Goal: Task Accomplishment & Management: Manage account settings

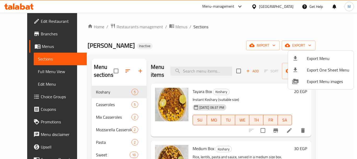
click at [128, 24] on div at bounding box center [178, 79] width 357 height 159
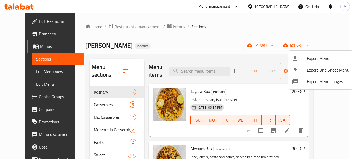
click at [128, 25] on span "Restaurants management" at bounding box center [137, 27] width 46 height 6
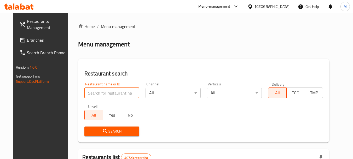
click at [113, 94] on input "search" at bounding box center [111, 92] width 55 height 10
type input "i"
click button "Search" at bounding box center [111, 131] width 55 height 10
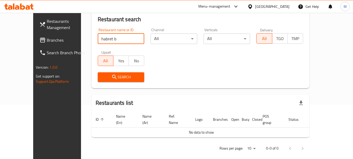
scroll to position [55, 0]
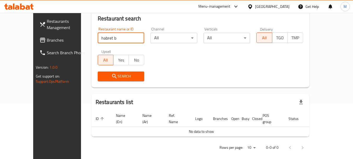
drag, startPoint x: 97, startPoint y: 41, endPoint x: 69, endPoint y: 38, distance: 28.6
click at [91, 38] on div "Restaurant search Restaurant name or ID habret b Restaurant name or ID Channel …" at bounding box center [200, 45] width 218 height 83
type input "هبره برجر"
click button "Search" at bounding box center [121, 76] width 47 height 10
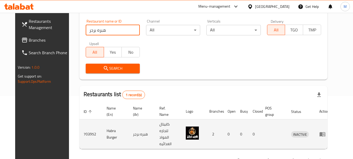
scroll to position [70, 0]
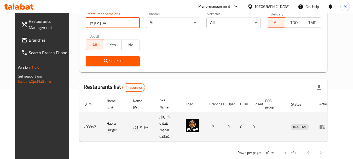
click at [325, 123] on icon "enhanced table" at bounding box center [322, 126] width 6 height 6
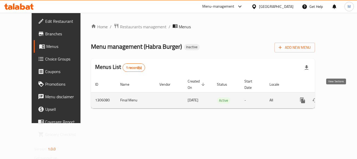
click at [337, 97] on icon "enhanced table" at bounding box center [340, 100] width 6 height 6
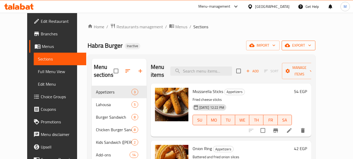
click at [311, 42] on span "export" at bounding box center [298, 45] width 25 height 7
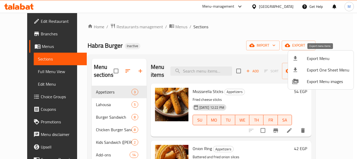
click at [312, 56] on span "Export Menu" at bounding box center [328, 58] width 43 height 6
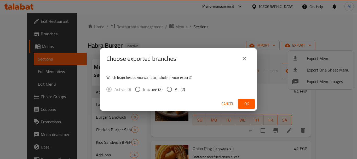
click at [177, 89] on span "All (2)" at bounding box center [180, 89] width 10 height 6
click at [175, 89] on input "All (2)" at bounding box center [169, 89] width 11 height 11
radio input "true"
drag, startPoint x: 249, startPoint y: 102, endPoint x: 176, endPoint y: 142, distance: 83.1
click at [247, 102] on span "Ok" at bounding box center [246, 103] width 8 height 7
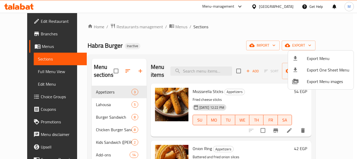
click at [126, 30] on div at bounding box center [178, 79] width 357 height 159
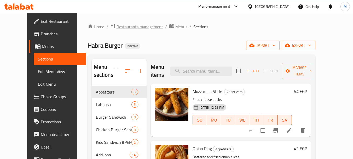
click at [127, 26] on span "Restaurants management" at bounding box center [139, 27] width 46 height 6
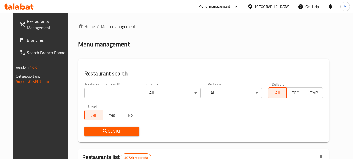
click at [27, 38] on span "Branches" at bounding box center [47, 40] width 41 height 6
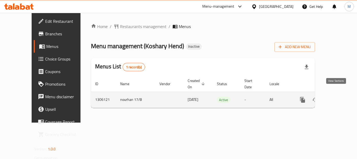
click at [337, 96] on icon "enhanced table" at bounding box center [340, 99] width 6 height 6
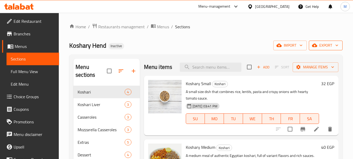
click at [327, 45] on span "export" at bounding box center [325, 45] width 25 height 7
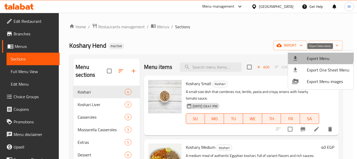
click at [317, 56] on span "Export Menu" at bounding box center [328, 58] width 43 height 6
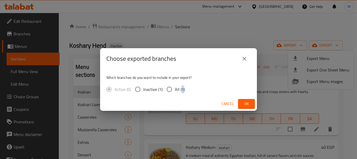
drag, startPoint x: 182, startPoint y: 89, endPoint x: 200, endPoint y: 94, distance: 18.8
click at [182, 89] on span "All (1)" at bounding box center [180, 89] width 10 height 6
click at [167, 90] on input "All (1)" at bounding box center [169, 89] width 11 height 11
radio input "true"
click at [239, 101] on button "Ok" at bounding box center [246, 104] width 17 height 10
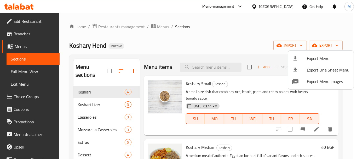
click at [286, 8] on div at bounding box center [178, 79] width 357 height 159
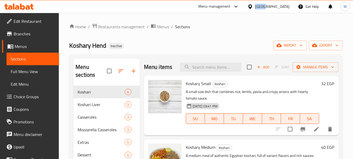
click at [286, 8] on div "Egypt" at bounding box center [272, 7] width 34 height 6
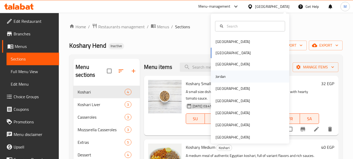
click at [222, 75] on div "Jordan" at bounding box center [220, 76] width 19 height 12
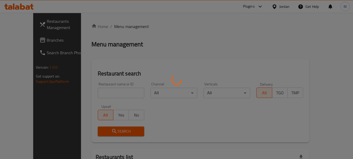
click at [108, 89] on div at bounding box center [176, 79] width 353 height 159
click at [111, 93] on div at bounding box center [176, 79] width 353 height 159
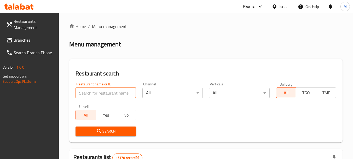
click at [111, 93] on input "search" at bounding box center [105, 92] width 60 height 10
paste input "كاسة"
type input "كاسة"
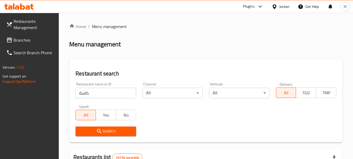
click at [116, 130] on span "Search" at bounding box center [106, 131] width 52 height 7
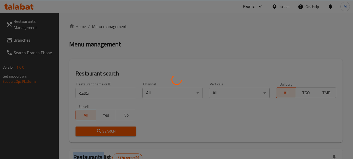
click at [116, 130] on div at bounding box center [176, 79] width 353 height 159
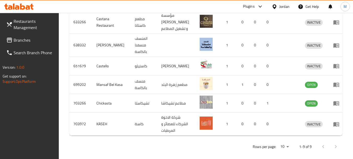
scroll to position [232, 0]
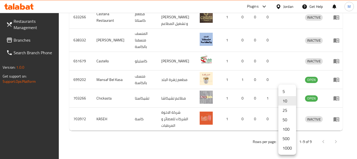
click at [284, 143] on li "1000" at bounding box center [287, 147] width 18 height 9
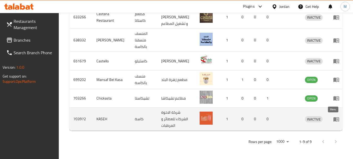
click at [335, 118] on link "enhanced table" at bounding box center [338, 119] width 10 height 6
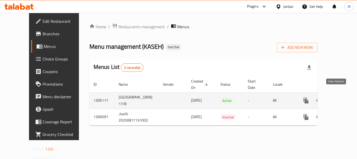
click at [340, 97] on icon "enhanced table" at bounding box center [343, 100] width 6 height 6
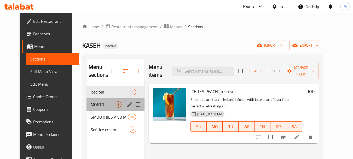
click at [90, 99] on div "MOJITO 1" at bounding box center [115, 104] width 58 height 13
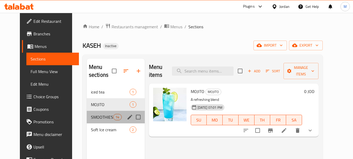
click at [89, 111] on div "SMOOTHIES AND MILK SHAKES 14" at bounding box center [116, 116] width 58 height 13
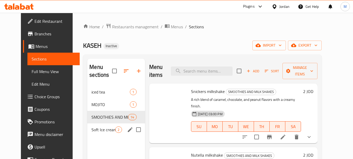
click at [91, 128] on span "Soft Ice cream" at bounding box center [103, 129] width 24 height 6
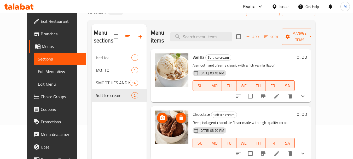
scroll to position [52, 0]
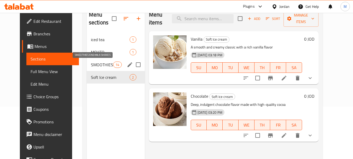
click at [97, 61] on span "SMOOTHIES AND MILK SHAKES" at bounding box center [102, 64] width 22 height 6
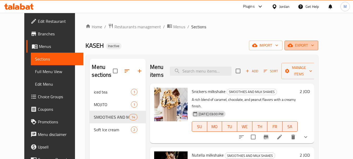
click at [314, 47] on span "export" at bounding box center [301, 45] width 25 height 7
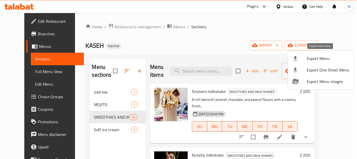
click at [321, 57] on span "Export Menu" at bounding box center [328, 58] width 43 height 6
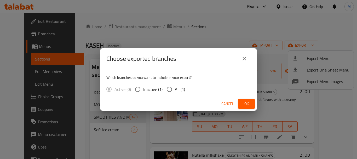
click at [169, 84] on input "All (1)" at bounding box center [169, 89] width 11 height 11
radio input "true"
drag, startPoint x: 246, startPoint y: 100, endPoint x: 25, endPoint y: 83, distance: 221.0
click at [245, 100] on span "Ok" at bounding box center [246, 103] width 8 height 7
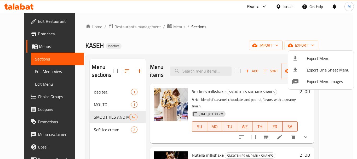
click at [28, 23] on div at bounding box center [178, 79] width 357 height 159
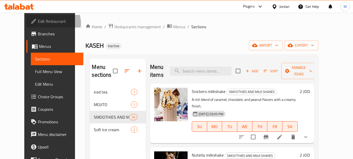
click at [38, 23] on span "Edit Restaurant" at bounding box center [58, 21] width 41 height 6
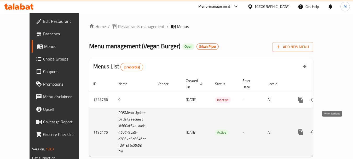
click at [335, 129] on icon "enhanced table" at bounding box center [338, 132] width 6 height 6
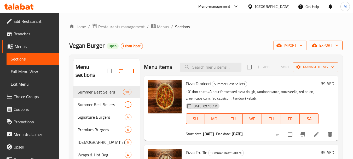
click at [324, 47] on span "export" at bounding box center [325, 45] width 25 height 7
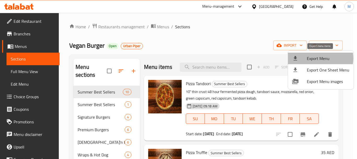
click at [320, 58] on span "Export Menu" at bounding box center [328, 58] width 43 height 6
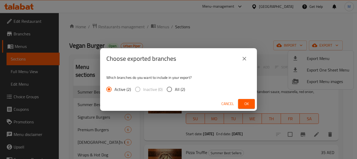
click at [180, 88] on span "All (2)" at bounding box center [180, 89] width 10 height 6
click at [175, 88] on input "All (2)" at bounding box center [169, 89] width 11 height 11
radio input "true"
click at [247, 106] on span "Ok" at bounding box center [246, 103] width 8 height 7
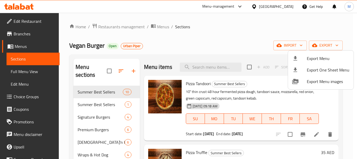
click at [108, 121] on div at bounding box center [178, 79] width 357 height 159
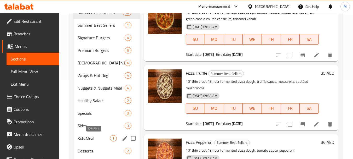
scroll to position [104, 0]
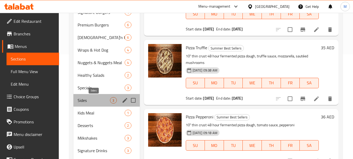
click at [93, 99] on span "Sides" at bounding box center [94, 100] width 32 height 6
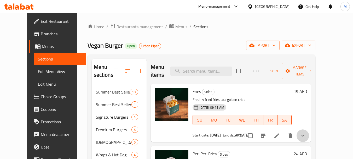
click at [309, 129] on button "show more" at bounding box center [302, 135] width 13 height 13
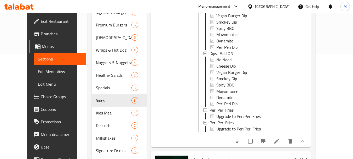
scroll to position [104, 0]
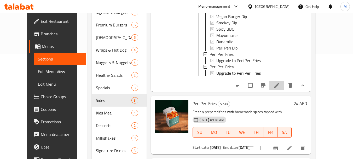
click at [284, 90] on li at bounding box center [276, 84] width 15 height 9
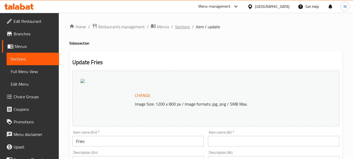
click at [184, 27] on span "Sections" at bounding box center [182, 27] width 15 height 6
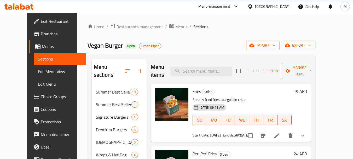
click at [192, 87] on span "Fries" at bounding box center [196, 91] width 8 height 8
copy h6 "Fries"
click at [41, 97] on span "Choice Groups" at bounding box center [61, 96] width 41 height 6
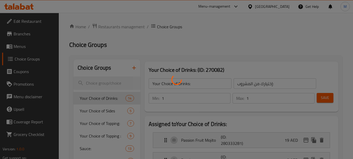
click at [222, 52] on div at bounding box center [176, 79] width 353 height 159
click at [103, 135] on div at bounding box center [176, 79] width 353 height 159
click at [143, 43] on div at bounding box center [176, 79] width 353 height 159
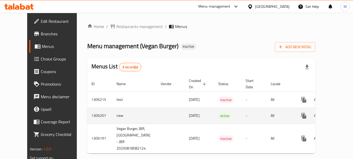
click at [339, 113] on icon "enhanced table" at bounding box center [341, 115] width 5 height 5
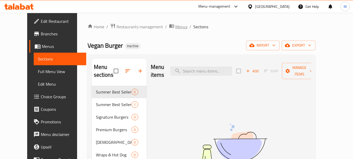
click at [175, 27] on span "Menus" at bounding box center [181, 27] width 12 height 6
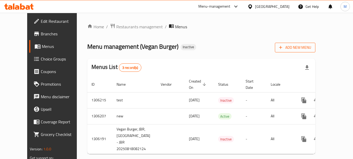
click at [311, 46] on span "Add New Menu" at bounding box center [295, 47] width 32 height 7
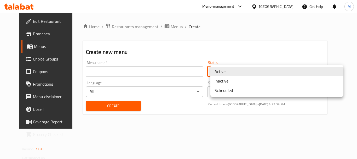
click at [240, 72] on body "​ Menu-management United Arab Emirates Get Help M Edit Restaurant Branches Menu…" at bounding box center [178, 86] width 357 height 146
drag, startPoint x: 224, startPoint y: 82, endPoint x: 139, endPoint y: 73, distance: 84.8
click at [223, 82] on li "Inactive" at bounding box center [276, 80] width 133 height 9
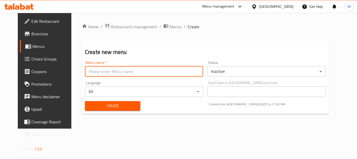
click at [111, 68] on input "text" at bounding box center [144, 71] width 118 height 10
type input "Menu MM"
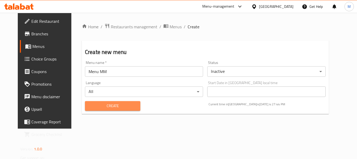
click at [114, 106] on span "Create" at bounding box center [112, 105] width 47 height 7
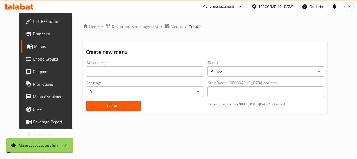
click at [171, 26] on span "Menus" at bounding box center [177, 27] width 12 height 6
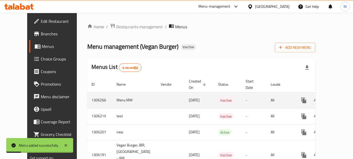
click at [338, 97] on icon "enhanced table" at bounding box center [341, 100] width 6 height 6
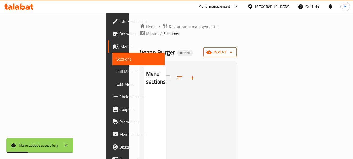
click at [232, 49] on span "import" at bounding box center [219, 52] width 25 height 7
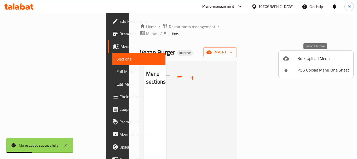
click at [295, 60] on div at bounding box center [290, 58] width 15 height 6
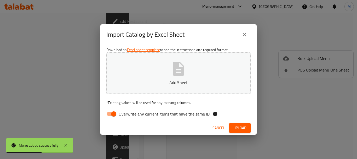
click at [110, 115] on input "Overwrite any current items that have the same ID." at bounding box center [114, 114] width 30 height 10
checkbox input "false"
click at [214, 75] on button "Add Sheet" at bounding box center [178, 72] width 144 height 41
click at [237, 128] on span "Upload" at bounding box center [239, 127] width 13 height 7
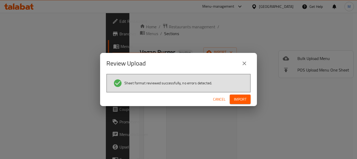
click at [241, 98] on span "Import" at bounding box center [240, 99] width 13 height 7
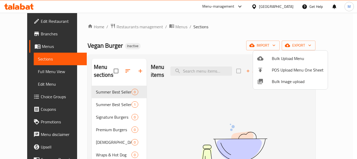
click at [100, 140] on div at bounding box center [178, 79] width 357 height 159
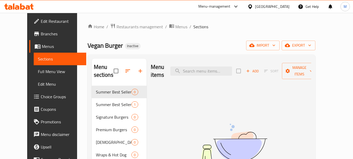
click at [102, 142] on span "[DEMOGRAPHIC_DATA]'n Burgers" at bounding box center [114, 142] width 36 height 6
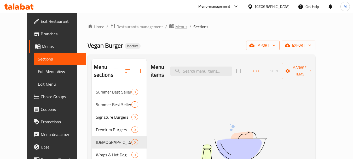
click at [175, 24] on span "Menus" at bounding box center [181, 27] width 12 height 6
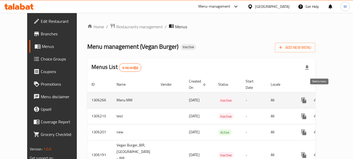
click at [326, 97] on icon "enhanced table" at bounding box center [329, 100] width 6 height 6
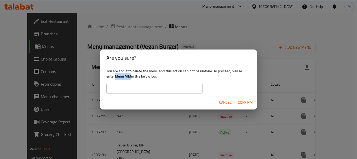
drag, startPoint x: 132, startPoint y: 77, endPoint x: 115, endPoint y: 77, distance: 16.7
click at [115, 77] on div "You are about to delete the menu and this action can not be undone. To proceed,…" at bounding box center [178, 80] width 157 height 29
copy b "Menu MM"
click at [124, 93] on input "text" at bounding box center [154, 88] width 96 height 10
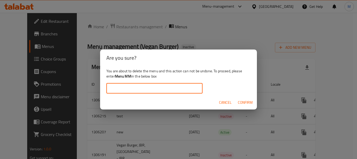
paste input "Menu MM"
type input "Menu MM"
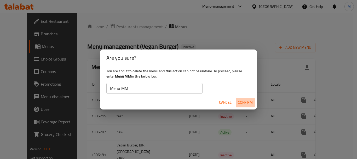
click at [244, 101] on span "Confirm" at bounding box center [245, 102] width 15 height 7
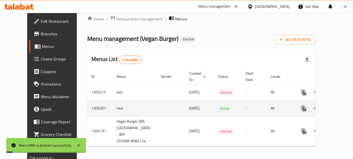
scroll to position [10, 0]
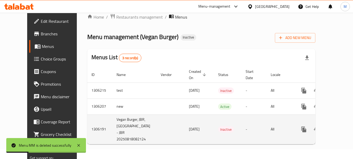
click at [112, 114] on td "Vegan Burger, JBR,[GEOGRAPHIC_DATA] - JBR 20250818082124" at bounding box center [134, 129] width 44 height 30
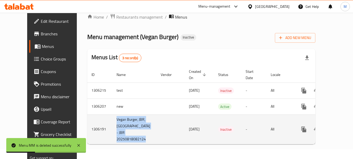
click at [112, 114] on td "Vegan Burger, JBR,[GEOGRAPHIC_DATA] - JBR 20250818082124" at bounding box center [134, 129] width 44 height 30
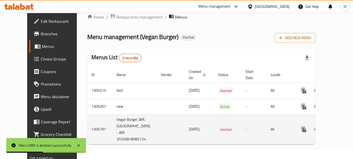
click at [215, 122] on td "Inactive" at bounding box center [227, 129] width 27 height 30
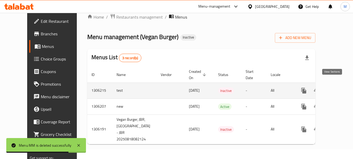
click at [338, 87] on icon "enhanced table" at bounding box center [341, 90] width 6 height 6
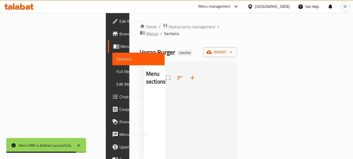
click at [158, 30] on span "Menus" at bounding box center [152, 33] width 12 height 6
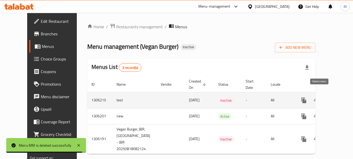
click at [327, 98] on icon "enhanced table" at bounding box center [329, 100] width 4 height 5
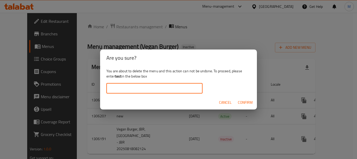
click at [120, 89] on input "text" at bounding box center [154, 88] width 96 height 10
type input "test"
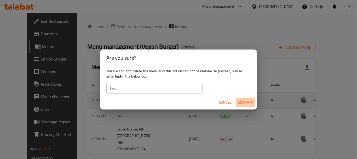
click at [248, 104] on span "Confirm" at bounding box center [245, 102] width 15 height 7
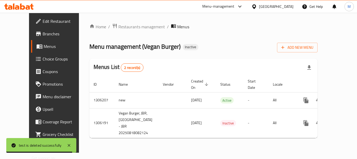
click at [43, 57] on span "Choice Groups" at bounding box center [64, 59] width 42 height 6
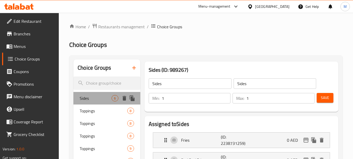
click at [97, 99] on span "Sides" at bounding box center [96, 98] width 32 height 6
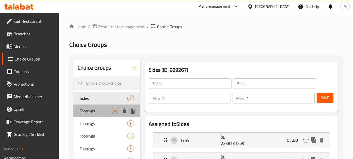
click at [98, 110] on span "Toppings" at bounding box center [96, 110] width 32 height 6
type input "Toppings"
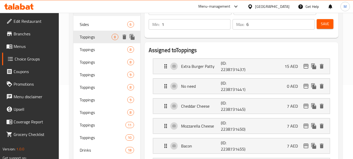
scroll to position [78, 0]
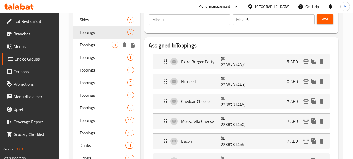
click at [96, 43] on span "Toppings" at bounding box center [96, 45] width 32 height 6
type input "5"
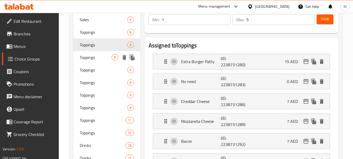
click at [96, 58] on span "Toppings" at bounding box center [96, 57] width 32 height 6
type input "0"
type input "1"
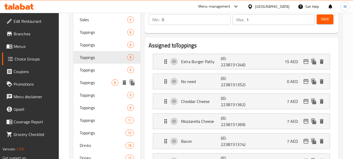
click at [94, 77] on div "Toppings 8" at bounding box center [106, 82] width 67 height 13
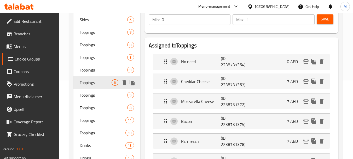
type input "1"
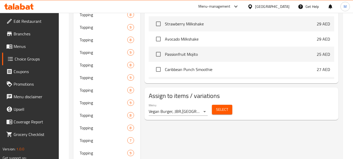
scroll to position [339, 0]
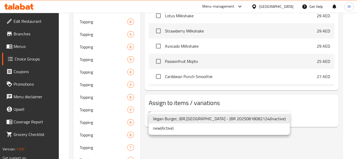
click at [188, 147] on div at bounding box center [178, 79] width 357 height 159
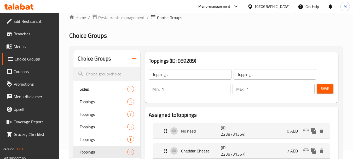
scroll to position [0, 0]
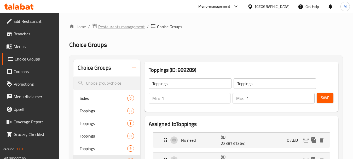
click at [132, 27] on span "Restaurants management" at bounding box center [121, 27] width 46 height 6
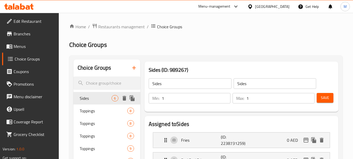
scroll to position [104, 0]
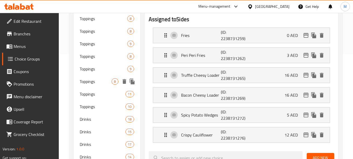
click at [101, 85] on div "Toppings 8" at bounding box center [106, 81] width 67 height 13
type input "Toppings"
type input "6"
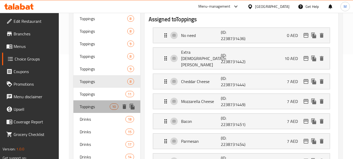
click at [101, 104] on span "Toppings" at bounding box center [95, 106] width 30 height 6
click at [106, 128] on span "Drinks" at bounding box center [103, 131] width 46 height 6
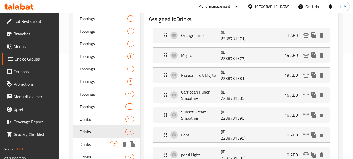
type input "Drinks"
type input "1"
click at [103, 123] on div "Drinks 18" at bounding box center [106, 119] width 67 height 13
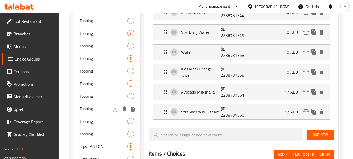
click at [100, 105] on span "Topping" at bounding box center [96, 108] width 32 height 6
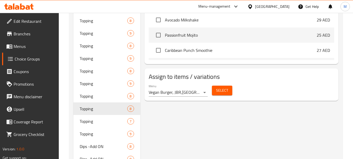
type input "Topping"
type input "6"
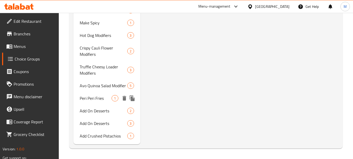
click at [99, 101] on span "Peri Peri Fries" at bounding box center [96, 98] width 32 height 6
type input "Peri Peri Fries"
type input "0"
type input "1"
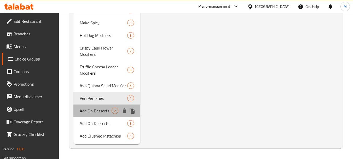
drag, startPoint x: 99, startPoint y: 110, endPoint x: 98, endPoint y: 116, distance: 6.5
click at [99, 110] on span "Add On Desserts" at bounding box center [96, 110] width 32 height 6
type input "Add On Desserts"
type input "1"
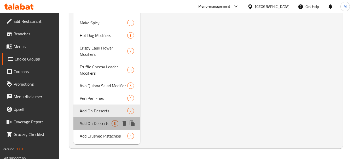
click at [97, 122] on span "Add On Desserts" at bounding box center [96, 123] width 32 height 6
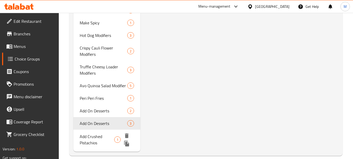
click at [95, 136] on span "Add Crushed Pistachios" at bounding box center [97, 139] width 34 height 13
type input "Add Crushed Pistachios"
type input "0"
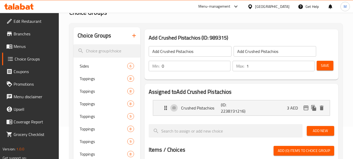
scroll to position [40, 0]
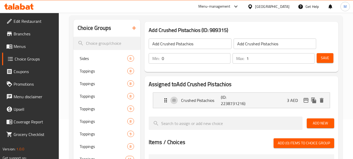
click at [25, 45] on span "Menus" at bounding box center [34, 46] width 41 height 6
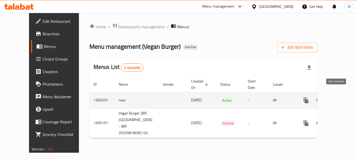
click at [341, 98] on icon "enhanced table" at bounding box center [343, 100] width 5 height 5
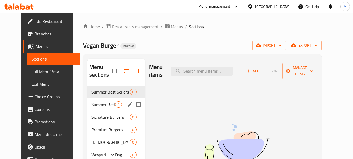
click at [105, 107] on div "Summer Best Sellers 1" at bounding box center [115, 104] width 57 height 13
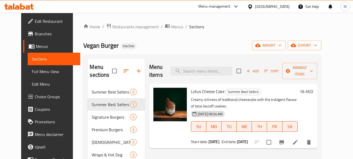
click at [145, 42] on div "Vegan Burger Inactive import export" at bounding box center [202, 45] width 238 height 10
click at [171, 25] on span "Menus" at bounding box center [177, 27] width 12 height 6
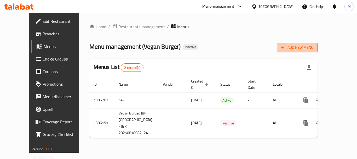
click at [313, 47] on span "Add New Menu" at bounding box center [297, 47] width 32 height 7
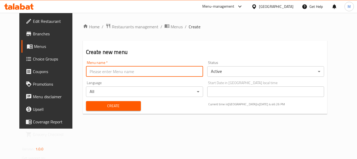
click at [103, 72] on input "text" at bounding box center [144, 71] width 117 height 10
type input "Menu 1"
click at [220, 69] on body "​ Menu-management United Arab Emirates Get Help M Edit Restaurant Branches Menu…" at bounding box center [178, 86] width 357 height 146
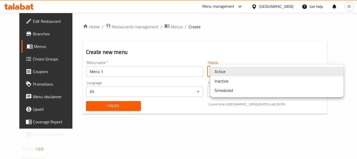
click at [220, 82] on li "Inactive" at bounding box center [276, 80] width 133 height 9
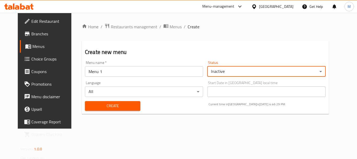
click at [96, 103] on span "Create" at bounding box center [112, 105] width 47 height 7
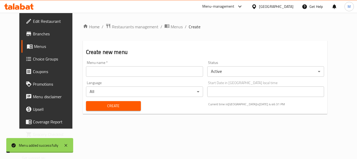
click at [171, 25] on span "Menus" at bounding box center [177, 27] width 12 height 6
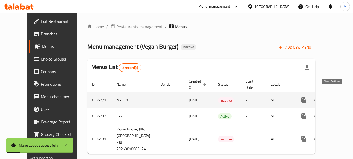
click at [338, 97] on icon "enhanced table" at bounding box center [341, 100] width 6 height 6
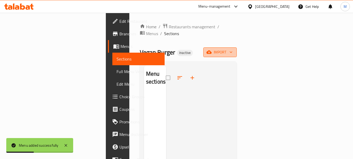
click at [212, 50] on icon "button" at bounding box center [208, 51] width 5 height 3
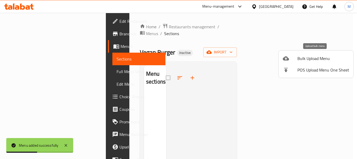
click at [304, 60] on span "Bulk Upload Menu" at bounding box center [323, 58] width 52 height 6
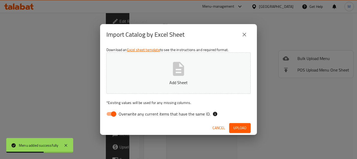
click at [112, 111] on input "Overwrite any current items that have the same ID." at bounding box center [114, 114] width 30 height 10
checkbox input "false"
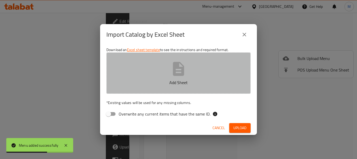
click at [178, 83] on p "Add Sheet" at bounding box center [178, 82] width 128 height 6
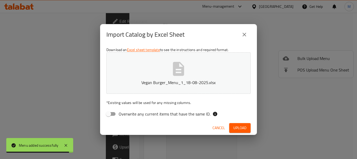
click at [232, 122] on div "Cancel Upload" at bounding box center [178, 128] width 157 height 14
click at [238, 127] on span "Upload" at bounding box center [239, 127] width 13 height 7
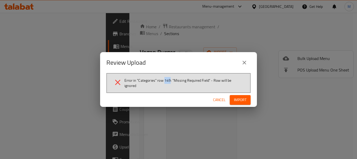
drag, startPoint x: 170, startPoint y: 81, endPoint x: 164, endPoint y: 82, distance: 5.8
click at [164, 82] on span "Error in "Categories" row 149: "Missing Required Field" - Row will be ignored" at bounding box center [183, 83] width 119 height 10
copy span "149"
click at [215, 99] on span "Cancel" at bounding box center [219, 99] width 13 height 7
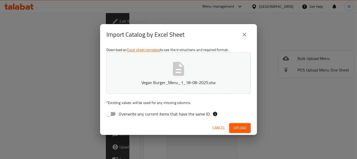
click at [221, 129] on span "Cancel" at bounding box center [218, 127] width 13 height 7
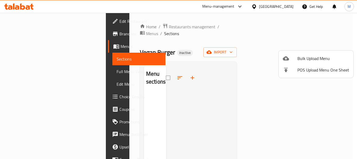
drag, startPoint x: 198, startPoint y: 134, endPoint x: 196, endPoint y: 139, distance: 5.7
click at [198, 134] on div at bounding box center [178, 79] width 357 height 159
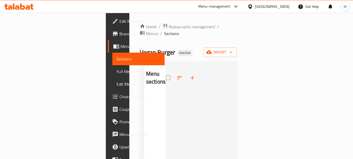
click at [237, 36] on div "Home / Restaurants management / Menus / Sections Vegan Burger Inactive import M…" at bounding box center [188, 125] width 97 height 205
click at [232, 49] on span "import" at bounding box center [219, 52] width 25 height 7
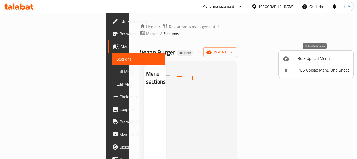
click at [301, 61] on span "Bulk Upload Menu" at bounding box center [323, 58] width 52 height 6
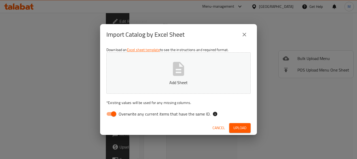
click at [112, 114] on input "Overwrite any current items that have the same ID." at bounding box center [114, 114] width 30 height 10
checkbox input "false"
click at [167, 80] on p "Add Sheet" at bounding box center [178, 82] width 128 height 6
click at [241, 127] on span "Upload" at bounding box center [239, 127] width 13 height 7
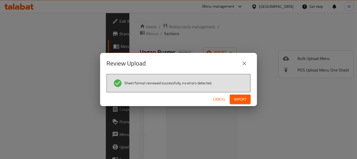
click at [241, 103] on button "Import" at bounding box center [240, 99] width 21 height 10
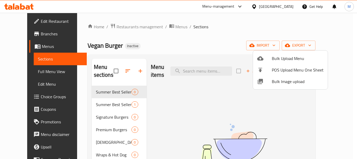
click at [108, 117] on div at bounding box center [178, 79] width 357 height 159
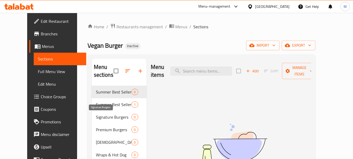
click at [108, 117] on span "Signature Burgers" at bounding box center [114, 117] width 36 height 6
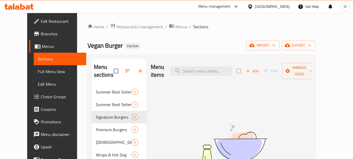
click at [41, 97] on span "Choice Groups" at bounding box center [61, 96] width 41 height 6
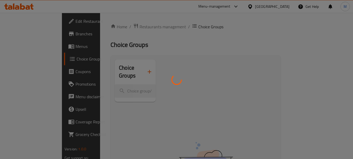
click at [160, 108] on div at bounding box center [176, 79] width 353 height 159
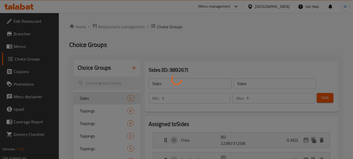
click at [200, 127] on div at bounding box center [176, 79] width 353 height 159
click at [193, 138] on div at bounding box center [176, 79] width 353 height 159
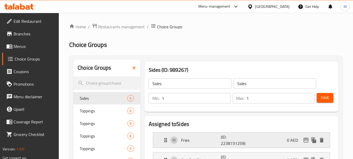
click at [194, 140] on p "Fries" at bounding box center [201, 140] width 40 height 6
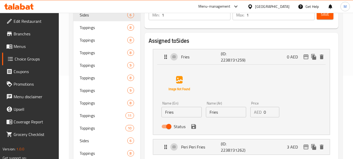
scroll to position [78, 0]
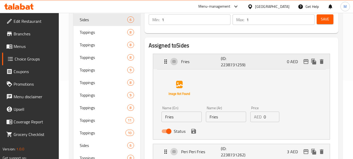
click at [231, 60] on p "(ID: 2238731259)" at bounding box center [234, 61] width 27 height 13
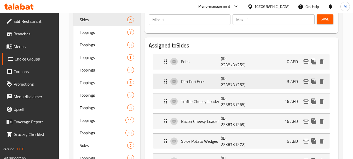
click at [232, 84] on p "(ID: 2238731262)" at bounding box center [234, 81] width 27 height 13
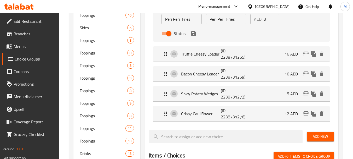
scroll to position [209, 0]
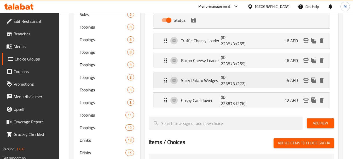
click at [226, 84] on p "(ID: 2238731272)" at bounding box center [234, 80] width 27 height 13
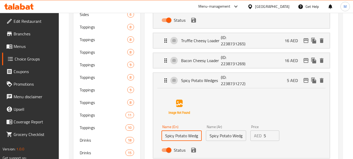
click at [185, 135] on input "Spicy Potato Wedges" at bounding box center [181, 135] width 40 height 10
click at [208, 111] on div "Name (En) Spicy Potato Wedges Name (En) Name (Ar) Spicy Potato Wedges Name (Ar)…" at bounding box center [241, 122] width 160 height 66
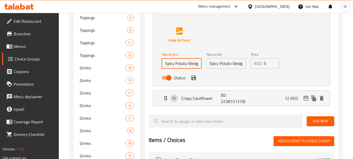
scroll to position [287, 0]
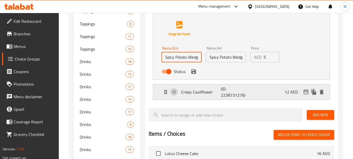
click at [220, 91] on p "Crispy Cauliflower" at bounding box center [201, 92] width 40 height 6
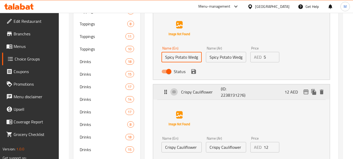
click at [220, 91] on p "Crispy Cauliflower" at bounding box center [201, 92] width 40 height 6
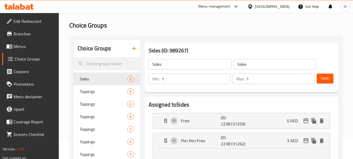
scroll to position [0, 0]
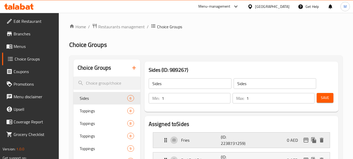
click at [220, 139] on p "Fries" at bounding box center [201, 140] width 40 height 6
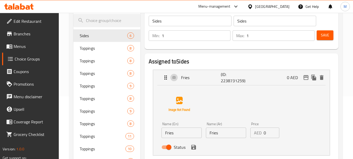
scroll to position [78, 0]
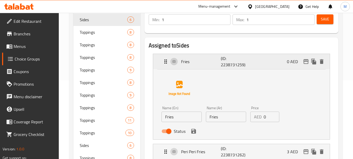
click at [189, 65] on div "Fries (ID: 2238731259) 0 AED" at bounding box center [242, 61] width 161 height 15
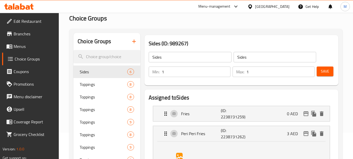
scroll to position [26, 0]
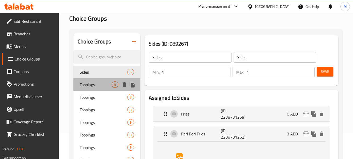
click at [83, 81] on span "Toppings" at bounding box center [96, 84] width 32 height 6
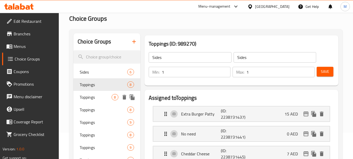
type input "Toppings"
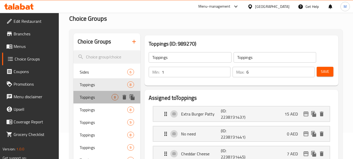
click at [93, 97] on span "Toppings" at bounding box center [96, 97] width 32 height 6
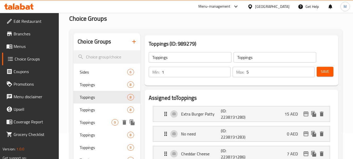
click at [92, 120] on span "Toppings" at bounding box center [96, 122] width 32 height 6
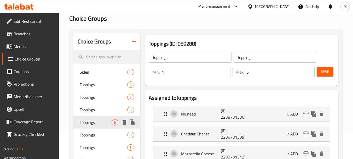
type input "1"
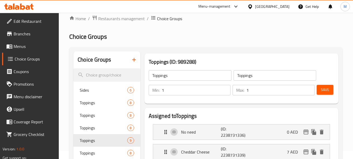
scroll to position [0, 0]
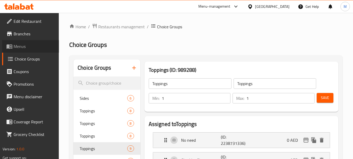
click at [16, 48] on span "Menus" at bounding box center [34, 46] width 41 height 6
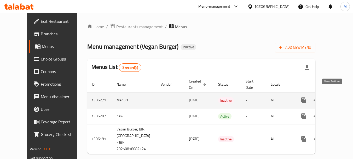
click at [338, 97] on icon "enhanced table" at bounding box center [341, 100] width 6 height 6
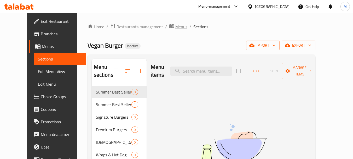
click at [175, 27] on span "Menus" at bounding box center [181, 27] width 12 height 6
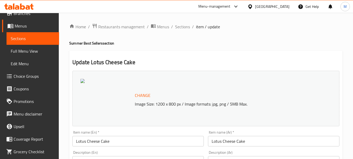
scroll to position [26, 0]
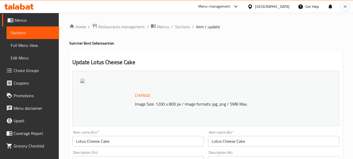
click at [21, 69] on span "Choice Groups" at bounding box center [34, 70] width 41 height 6
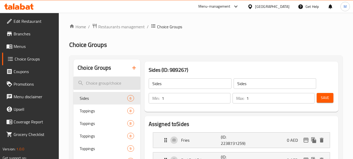
click at [110, 85] on input "search" at bounding box center [106, 82] width 67 height 13
paste input "Crispy Beet Burger"
type input "Crispy Beet Burger"
click at [258, 48] on h2 "Choice Groups" at bounding box center [205, 44] width 273 height 8
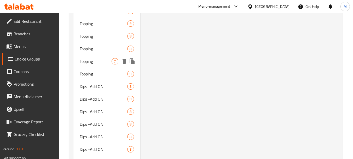
scroll to position [444, 0]
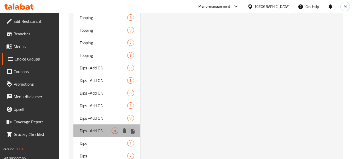
click at [100, 132] on span "Dips -Add ON" at bounding box center [96, 130] width 32 height 6
type input "Dips -Add ON"
type input "4"
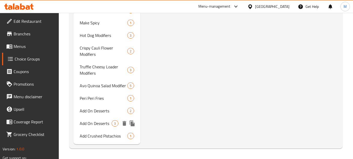
scroll to position [614, 0]
click at [104, 117] on div "Add On Desserts 3" at bounding box center [106, 123] width 67 height 13
type input "Add On Desserts"
type input "1"
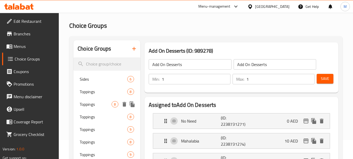
scroll to position [0, 0]
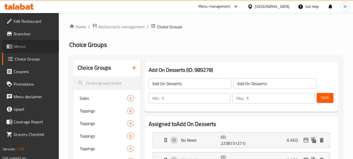
click at [20, 45] on span "Menus" at bounding box center [34, 46] width 41 height 6
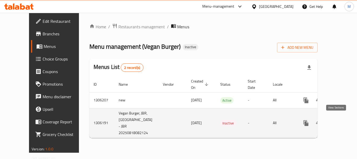
click at [341, 120] on icon "enhanced table" at bounding box center [343, 122] width 5 height 5
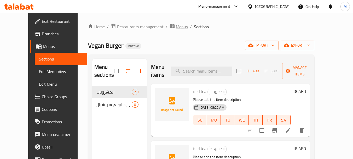
click at [176, 26] on span "Menus" at bounding box center [182, 27] width 12 height 6
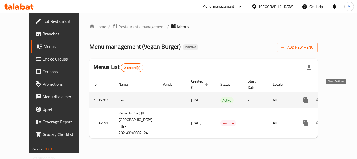
click at [340, 97] on icon "enhanced table" at bounding box center [343, 100] width 6 height 6
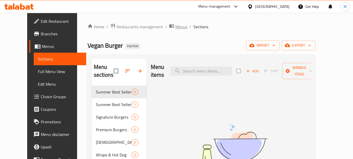
click at [175, 25] on span "Menus" at bounding box center [181, 27] width 12 height 6
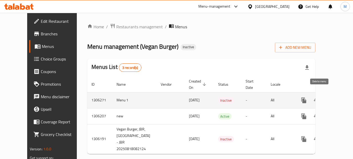
click at [326, 97] on icon "enhanced table" at bounding box center [329, 100] width 6 height 6
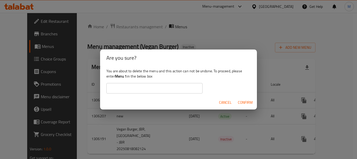
click at [126, 86] on input "text" at bounding box center [154, 88] width 96 height 10
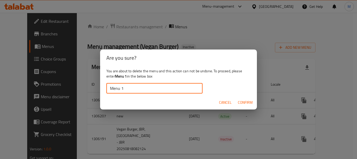
type input "Menu 1"
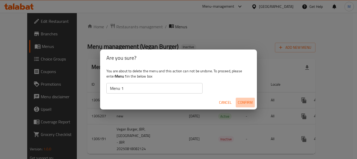
click at [251, 100] on span "Confirm" at bounding box center [245, 102] width 15 height 7
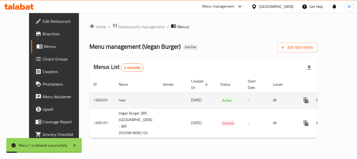
click at [341, 98] on icon "enhanced table" at bounding box center [343, 100] width 5 height 5
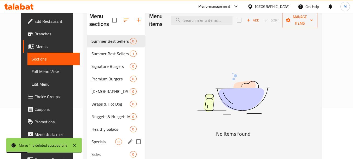
scroll to position [78, 0]
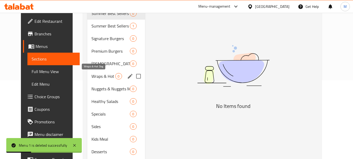
click at [102, 77] on span "Wraps & Hot Dog" at bounding box center [103, 76] width 24 height 6
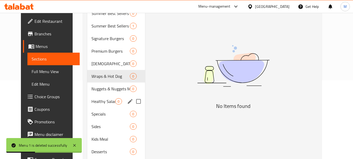
click at [101, 106] on div "Healthy Salads 0" at bounding box center [115, 101] width 57 height 13
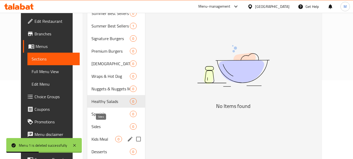
scroll to position [157, 0]
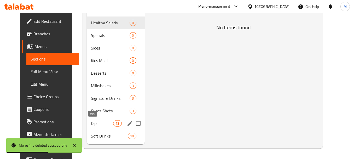
click at [94, 124] on span "Dips" at bounding box center [102, 123] width 22 height 6
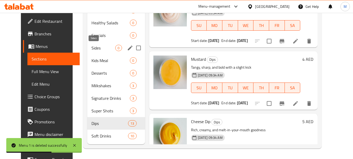
click at [93, 47] on span "Sides" at bounding box center [103, 48] width 24 height 6
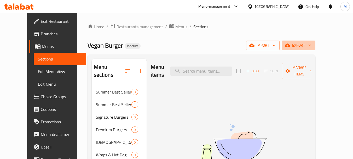
click at [311, 43] on span "export" at bounding box center [298, 45] width 25 height 7
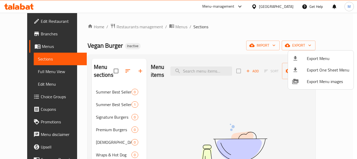
click at [167, 28] on div at bounding box center [178, 79] width 357 height 159
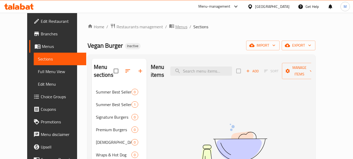
click at [175, 28] on span "Menus" at bounding box center [181, 27] width 12 height 6
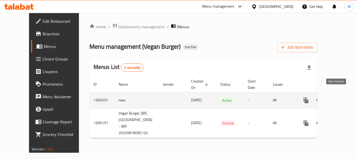
click at [341, 98] on icon "enhanced table" at bounding box center [343, 100] width 5 height 5
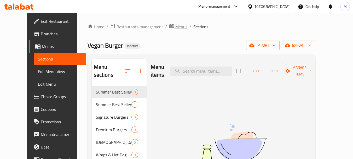
click at [175, 26] on span "Menus" at bounding box center [181, 27] width 12 height 6
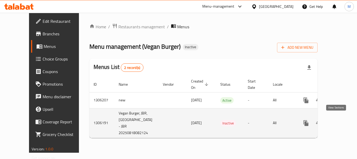
click at [339, 117] on link "enhanced table" at bounding box center [343, 122] width 13 height 13
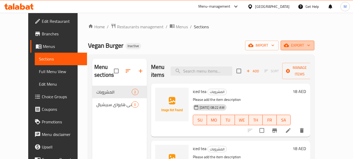
click at [310, 42] on span "export" at bounding box center [297, 45] width 25 height 7
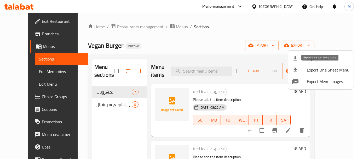
click at [333, 71] on span "Export One Sheet Menu" at bounding box center [328, 70] width 43 height 6
drag, startPoint x: 175, startPoint y: 42, endPoint x: 233, endPoint y: 44, distance: 58.0
click at [176, 42] on div at bounding box center [178, 79] width 357 height 159
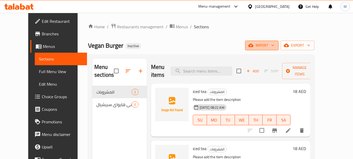
click at [274, 48] on span "import" at bounding box center [261, 45] width 25 height 7
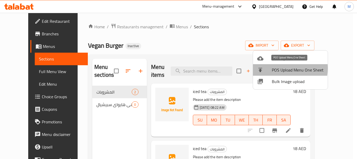
click at [275, 68] on span "POS Upload Menu One Sheet" at bounding box center [298, 70] width 52 height 6
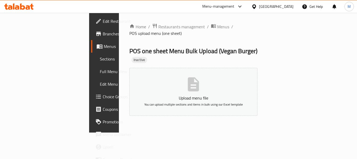
click at [199, 77] on icon "button" at bounding box center [193, 84] width 11 height 14
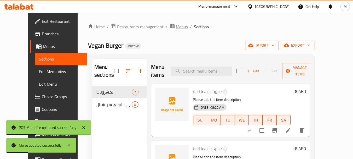
click at [176, 30] on span "Menus" at bounding box center [182, 27] width 12 height 6
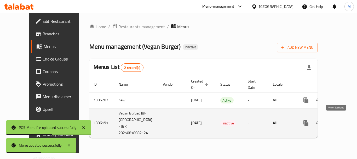
click at [341, 121] on icon "enhanced table" at bounding box center [343, 122] width 5 height 5
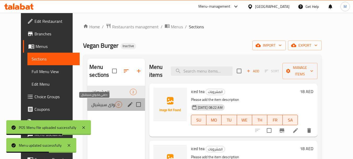
click at [106, 102] on span "دلهي هايواي سبيشيال" at bounding box center [103, 104] width 24 height 6
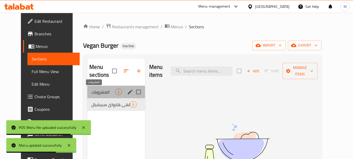
click at [103, 90] on span "المشروبات" at bounding box center [103, 92] width 24 height 6
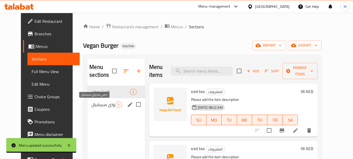
click at [100, 101] on span "دلهي هايواي سبيشيال" at bounding box center [103, 104] width 24 height 6
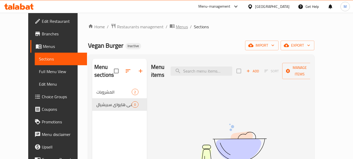
click at [176, 26] on span "Menus" at bounding box center [182, 27] width 12 height 6
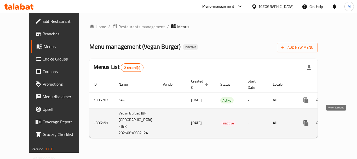
click at [340, 121] on icon "enhanced table" at bounding box center [343, 123] width 6 height 6
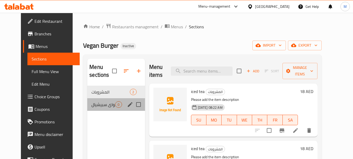
click at [99, 108] on div "دلهي هايواي سبيشيال 0" at bounding box center [115, 104] width 57 height 13
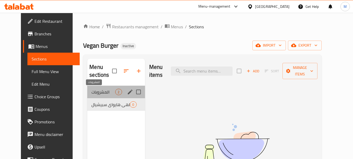
drag, startPoint x: 89, startPoint y: 90, endPoint x: 311, endPoint y: 69, distance: 223.5
click at [91, 90] on span "المشروبات" at bounding box center [103, 92] width 24 height 6
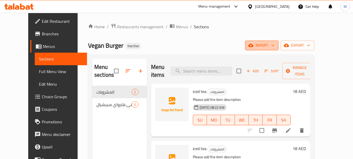
click at [274, 45] on span "import" at bounding box center [261, 45] width 25 height 7
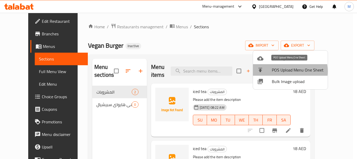
click at [284, 71] on span "POS Upload Menu One Sheet" at bounding box center [298, 70] width 52 height 6
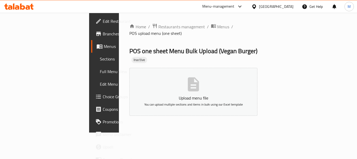
click at [190, 74] on button "Upload menu file You can upload multiple sections and items in bulk using our E…" at bounding box center [193, 92] width 128 height 48
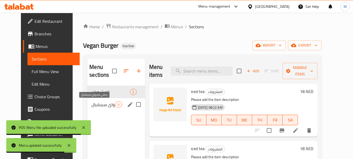
click at [102, 101] on span "دلهي هايواي سبيشيال" at bounding box center [103, 104] width 24 height 6
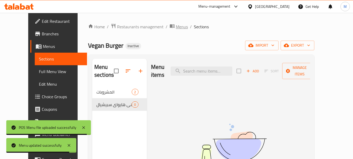
click at [176, 26] on span "Menus" at bounding box center [182, 27] width 12 height 6
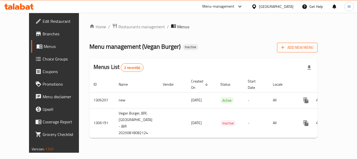
click at [313, 49] on span "Add New Menu" at bounding box center [297, 47] width 32 height 7
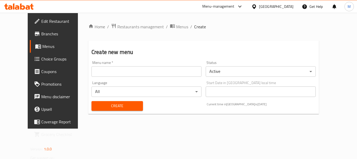
click at [220, 71] on body "​ Menu-management [GEOGRAPHIC_DATA] Get Help M Edit Restaurant Branches Menus C…" at bounding box center [178, 86] width 357 height 146
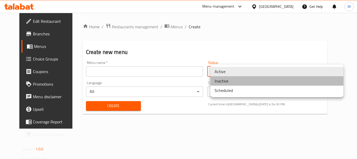
drag, startPoint x: 219, startPoint y: 81, endPoint x: 96, endPoint y: 78, distance: 122.2
click at [218, 81] on li "Inactive" at bounding box center [276, 80] width 133 height 9
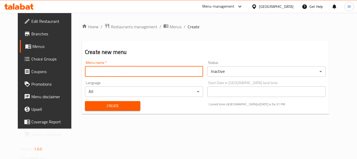
click at [85, 71] on input "text" at bounding box center [144, 71] width 118 height 10
type input "Menu 1"
click at [95, 105] on span "Create" at bounding box center [112, 105] width 47 height 7
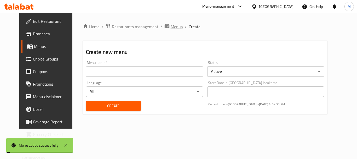
click at [171, 26] on span "Menus" at bounding box center [177, 27] width 12 height 6
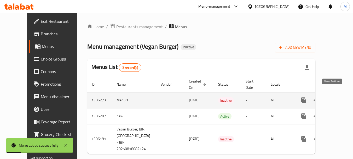
click at [339, 98] on icon "enhanced table" at bounding box center [341, 100] width 5 height 5
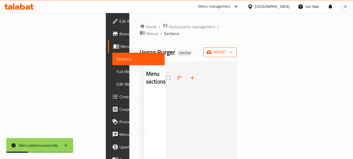
click at [232, 49] on span "import" at bounding box center [219, 52] width 25 height 7
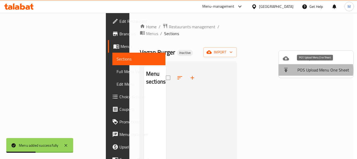
click at [310, 70] on span "POS Upload Menu One Sheet" at bounding box center [323, 70] width 52 height 6
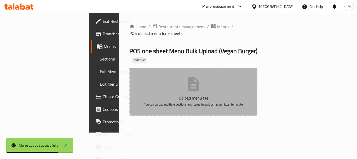
drag, startPoint x: 173, startPoint y: 75, endPoint x: 178, endPoint y: 75, distance: 4.2
click at [174, 75] on button "Upload menu file You can upload multiple sections and items in bulk using our E…" at bounding box center [193, 92] width 128 height 48
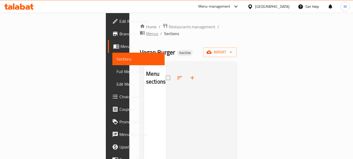
click at [158, 30] on span "Menus" at bounding box center [152, 33] width 12 height 6
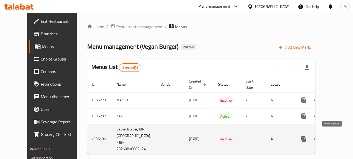
click at [339, 137] on icon "enhanced table" at bounding box center [341, 138] width 5 height 5
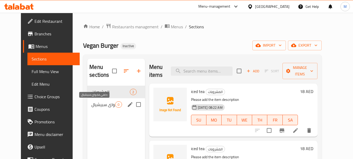
click at [91, 103] on span "دلهي هايواي سبيشيال" at bounding box center [103, 104] width 24 height 6
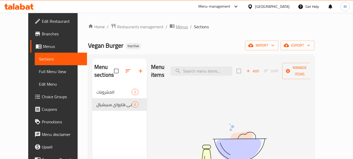
click at [176, 25] on span "Menus" at bounding box center [182, 27] width 12 height 6
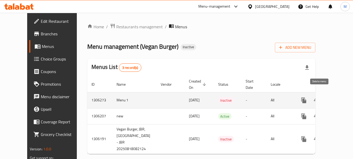
click at [327, 98] on icon "enhanced table" at bounding box center [329, 100] width 4 height 5
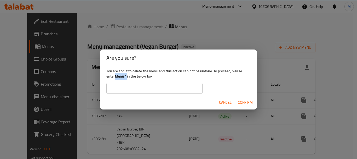
drag, startPoint x: 127, startPoint y: 75, endPoint x: 116, endPoint y: 76, distance: 11.8
click at [116, 76] on div "You are about to delete the menu and this action can not be undone. To proceed,…" at bounding box center [178, 80] width 157 height 29
copy b "Menu 1"
click at [130, 91] on input "text" at bounding box center [154, 88] width 96 height 10
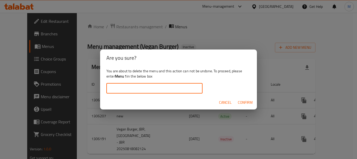
paste input "Menu 1"
type input "Menu 1"
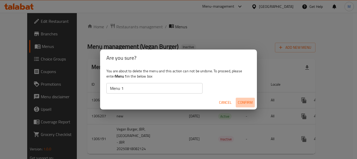
click at [247, 103] on span "Confirm" at bounding box center [245, 102] width 15 height 7
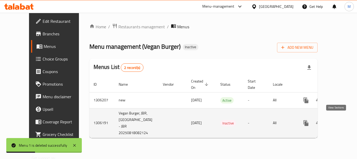
click at [340, 120] on icon "enhanced table" at bounding box center [343, 123] width 6 height 6
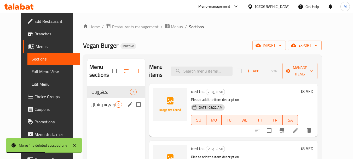
click at [91, 106] on span "دلهي هايواي سبيشيال" at bounding box center [103, 104] width 24 height 6
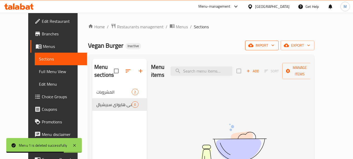
click at [274, 47] on span "import" at bounding box center [261, 45] width 25 height 7
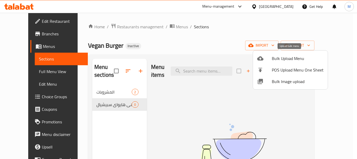
click at [292, 56] on span "Bulk Upload Menu" at bounding box center [298, 58] width 52 height 6
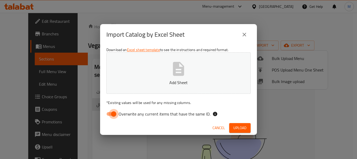
click at [110, 114] on input "Overwrite any current items that have the same ID." at bounding box center [114, 114] width 30 height 10
checkbox input "false"
click at [201, 83] on p "Add Sheet" at bounding box center [178, 82] width 128 height 6
click at [239, 130] on span "Upload" at bounding box center [239, 127] width 13 height 7
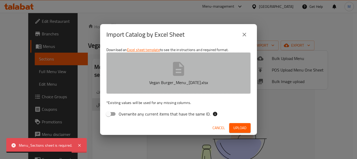
click at [181, 79] on p "Vegan Burger_Menu_[DATE].xlsx" at bounding box center [178, 82] width 128 height 6
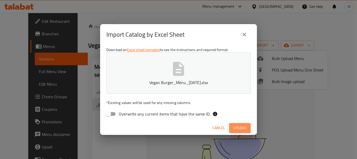
click at [244, 131] on button "Upload" at bounding box center [239, 128] width 21 height 10
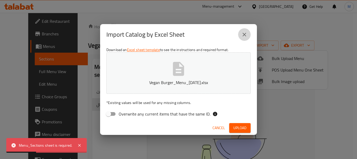
click at [244, 36] on icon "close" at bounding box center [244, 34] width 6 height 6
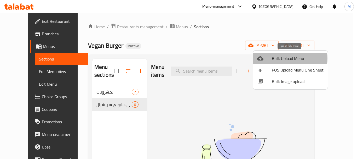
click at [272, 58] on span "Bulk Upload Menu" at bounding box center [298, 58] width 52 height 6
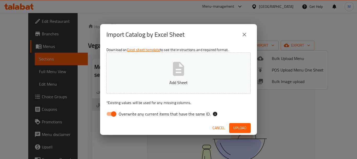
drag, startPoint x: 113, startPoint y: 113, endPoint x: 144, endPoint y: 92, distance: 37.3
click at [114, 113] on input "Overwrite any current items that have the same ID." at bounding box center [114, 114] width 30 height 10
checkbox input "false"
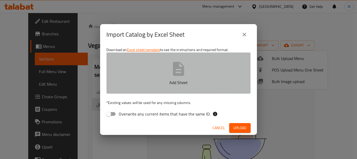
click at [175, 74] on icon "button" at bounding box center [178, 69] width 11 height 14
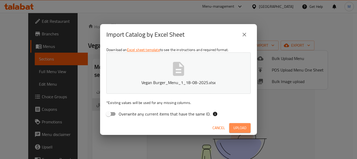
click at [244, 129] on span "Upload" at bounding box center [239, 127] width 13 height 7
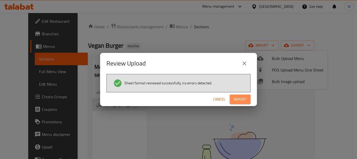
click at [239, 97] on span "Import" at bounding box center [240, 99] width 13 height 7
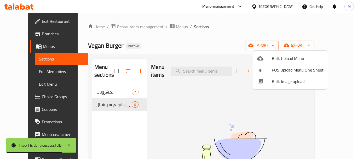
click at [199, 93] on div at bounding box center [178, 79] width 357 height 159
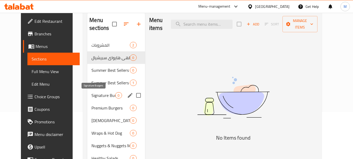
scroll to position [52, 0]
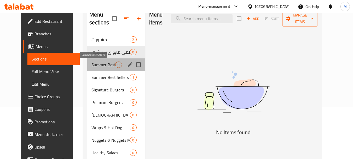
click at [100, 65] on span "Summer Best Sellers" at bounding box center [103, 64] width 24 height 6
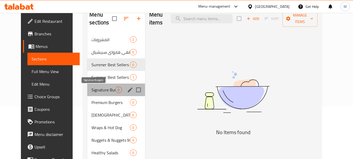
click at [101, 90] on span "Signature Burgers" at bounding box center [103, 89] width 24 height 6
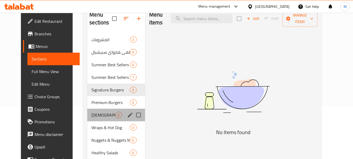
click at [101, 119] on div "[DEMOGRAPHIC_DATA]'n Burgers 0" at bounding box center [115, 114] width 57 height 13
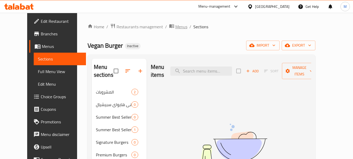
click at [175, 27] on span "Menus" at bounding box center [181, 27] width 12 height 6
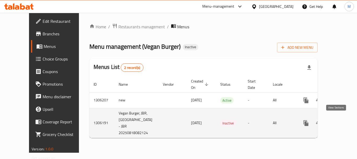
click at [340, 120] on icon "enhanced table" at bounding box center [343, 123] width 6 height 6
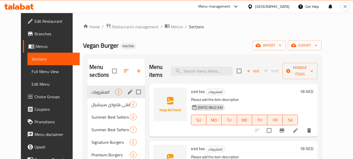
click at [133, 93] on input "Menu sections" at bounding box center [138, 91] width 11 height 11
checkbox input "true"
click at [134, 105] on input "Menu sections" at bounding box center [138, 104] width 11 height 11
checkbox input "true"
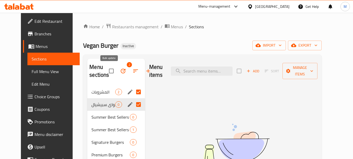
click at [120, 71] on icon "button" at bounding box center [123, 71] width 6 height 6
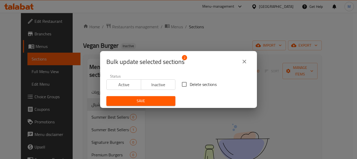
click at [190, 87] on span "Delete sections" at bounding box center [203, 84] width 27 height 6
click at [188, 87] on input "Delete sections" at bounding box center [184, 84] width 11 height 11
checkbox input "true"
click at [155, 98] on span "Save" at bounding box center [140, 100] width 61 height 7
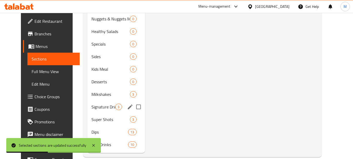
scroll to position [182, 0]
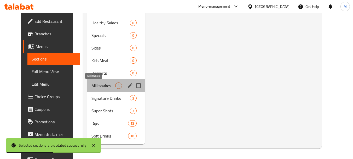
click at [96, 86] on span "Milkshakes" at bounding box center [103, 85] width 24 height 6
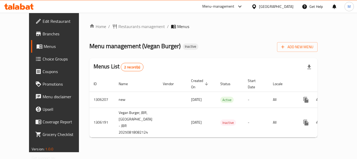
click at [267, 7] on div "[GEOGRAPHIC_DATA]" at bounding box center [276, 7] width 34 height 6
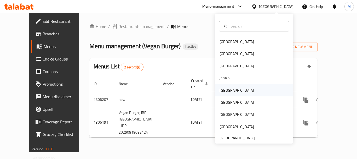
click at [221, 91] on div "[GEOGRAPHIC_DATA]" at bounding box center [236, 90] width 34 height 6
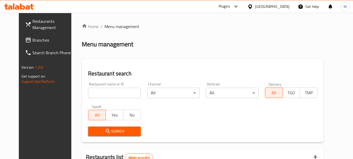
click at [88, 95] on input "search" at bounding box center [114, 92] width 52 height 10
paste input "B BY [PERSON_NAME],"
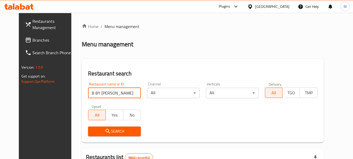
click button "Search" at bounding box center [114, 131] width 52 height 10
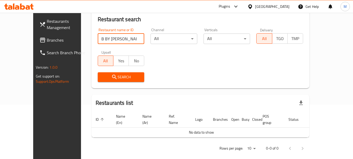
scroll to position [55, 0]
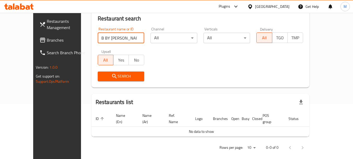
click at [115, 39] on input "B BY [PERSON_NAME]," at bounding box center [121, 38] width 47 height 10
type input "B BY LABAGUETTE"
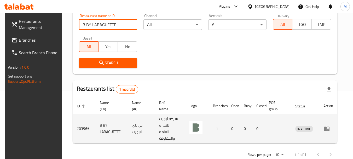
scroll to position [74, 0]
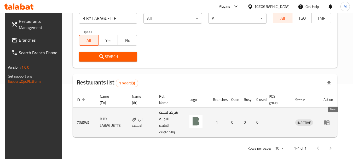
click at [329, 120] on icon "enhanced table" at bounding box center [327, 122] width 6 height 4
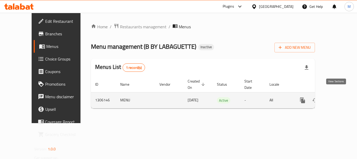
click at [337, 97] on icon "enhanced table" at bounding box center [340, 100] width 6 height 6
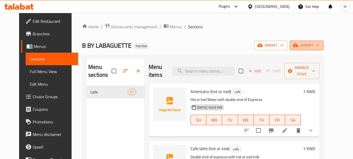
click at [319, 47] on span "export" at bounding box center [306, 45] width 25 height 7
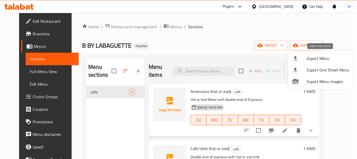
click at [303, 60] on div at bounding box center [299, 58] width 15 height 6
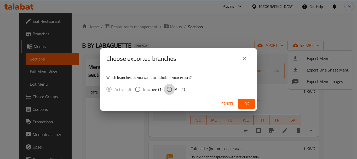
click at [170, 87] on input "All (1)" at bounding box center [169, 89] width 11 height 11
radio input "true"
drag, startPoint x: 249, startPoint y: 102, endPoint x: 98, endPoint y: 91, distance: 151.9
click at [247, 101] on span "Ok" at bounding box center [246, 103] width 8 height 7
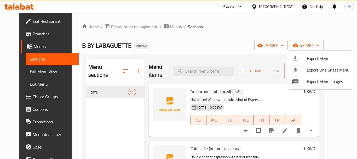
click at [33, 22] on div at bounding box center [178, 79] width 357 height 159
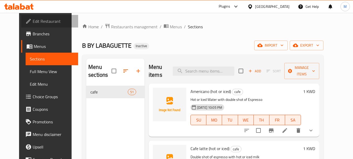
click at [33, 22] on span "Edit Restaurant" at bounding box center [53, 21] width 41 height 6
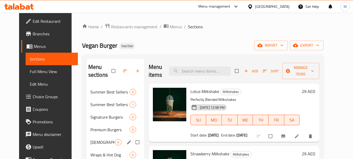
scroll to position [78, 0]
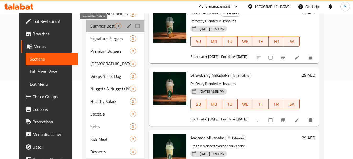
click at [97, 25] on span "Summer Best Sellers" at bounding box center [102, 26] width 25 height 6
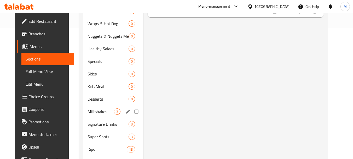
scroll to position [157, 0]
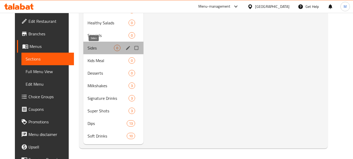
click at [94, 48] on span "Sides" at bounding box center [100, 48] width 26 height 6
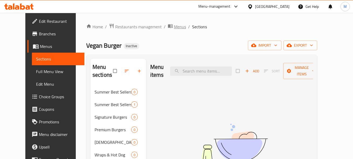
click at [174, 26] on span "Menus" at bounding box center [180, 27] width 12 height 6
